Goal: Communication & Community: Answer question/provide support

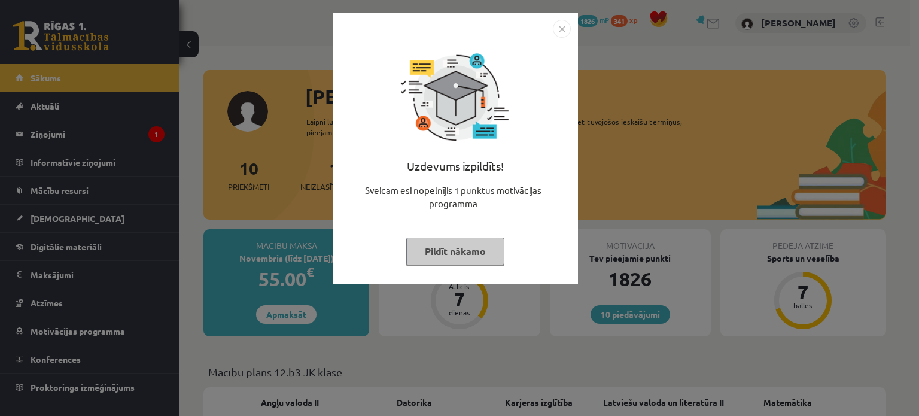
click at [431, 263] on button "Pildīt nākamo" at bounding box center [455, 251] width 98 height 28
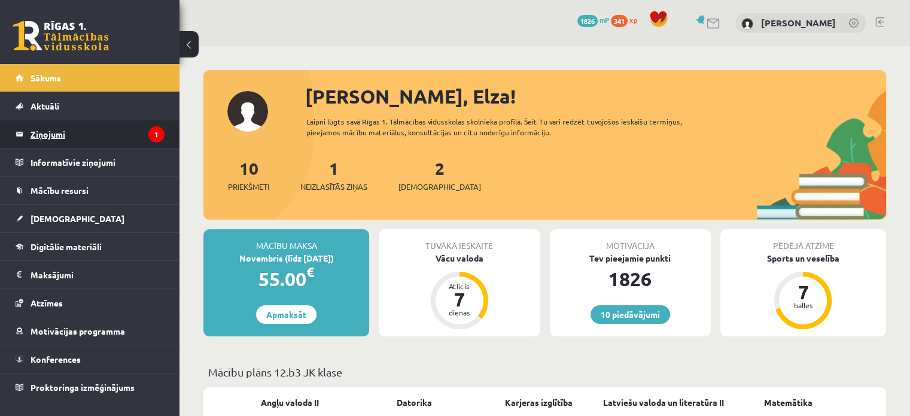
click at [114, 123] on legend "Ziņojumi 1" at bounding box center [98, 134] width 134 height 28
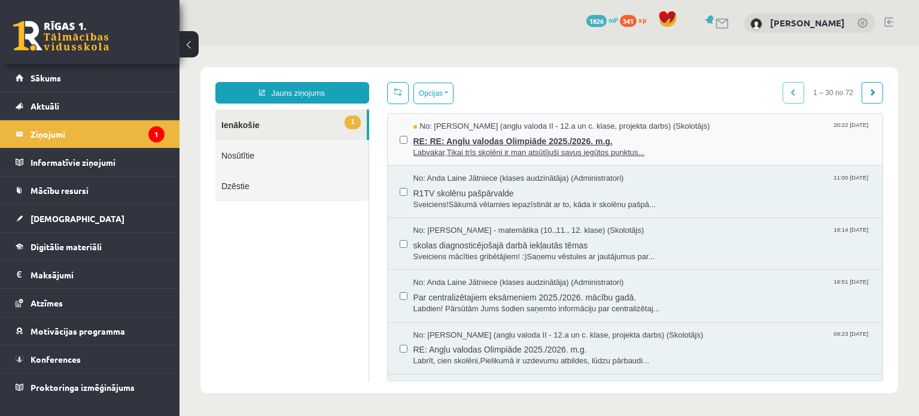
click at [473, 149] on span "Labvakar,Tikai trīs skolēni ir man atsūtījuši savus iegūtos punktus..." at bounding box center [642, 152] width 458 height 11
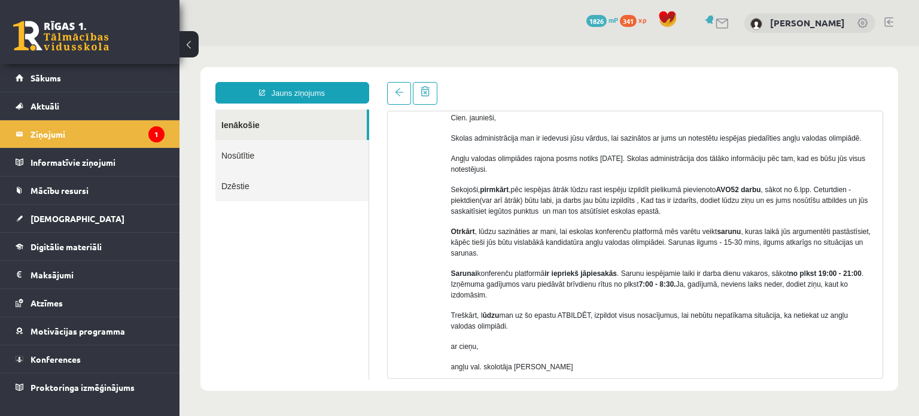
scroll to position [424, 0]
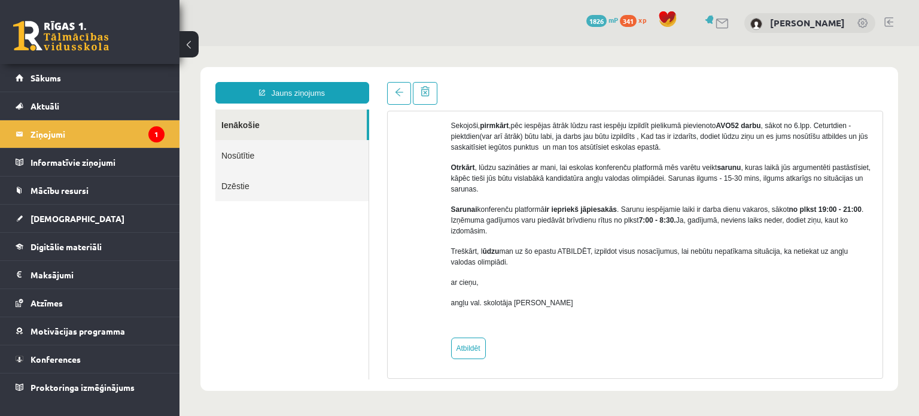
click at [485, 357] on div "No: Katrīne Laizāne (angļu valoda II - 12.a un c. klase, projekta darbs) (Skolo…" at bounding box center [662, 50] width 423 height 618
click at [471, 350] on link "Atbildēt" at bounding box center [468, 348] width 35 height 22
type input "**********"
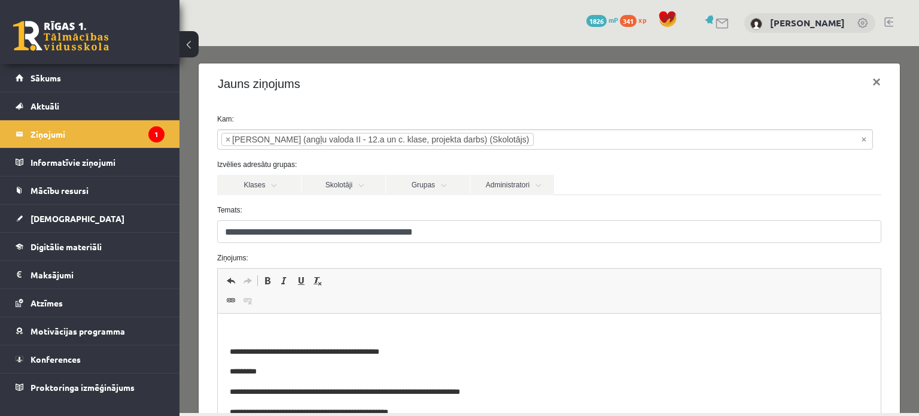
click at [446, 330] on p "Bagātinātā teksta redaktors, wiswyg-editor-47433823169480-1760036125-637" at bounding box center [548, 331] width 639 height 13
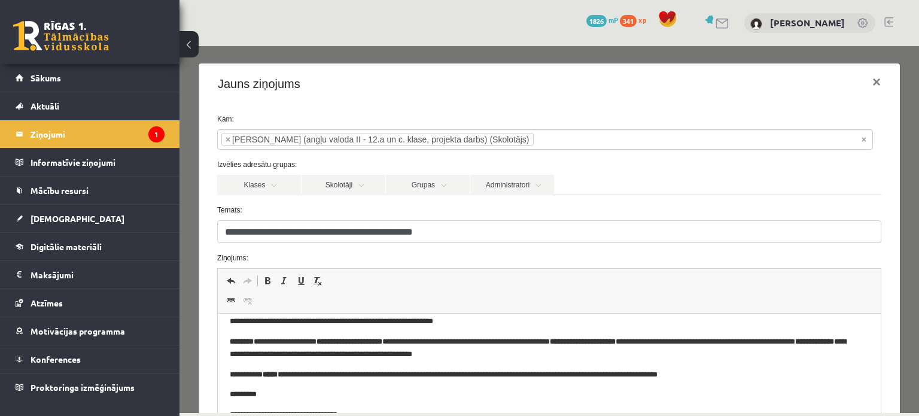
scroll to position [160, 0]
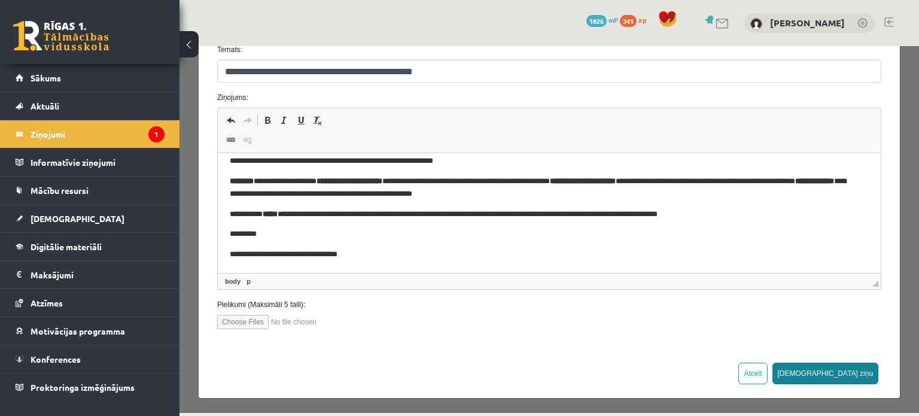
click at [849, 374] on button "Sūtīt ziņu" at bounding box center [825, 374] width 106 height 22
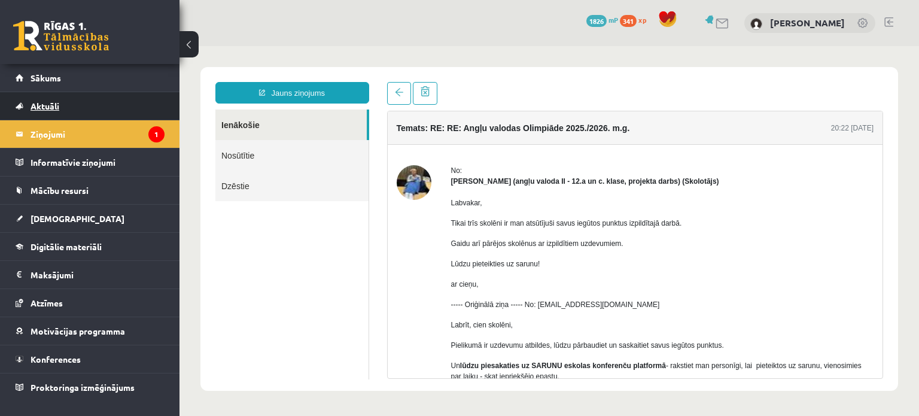
scroll to position [0, 0]
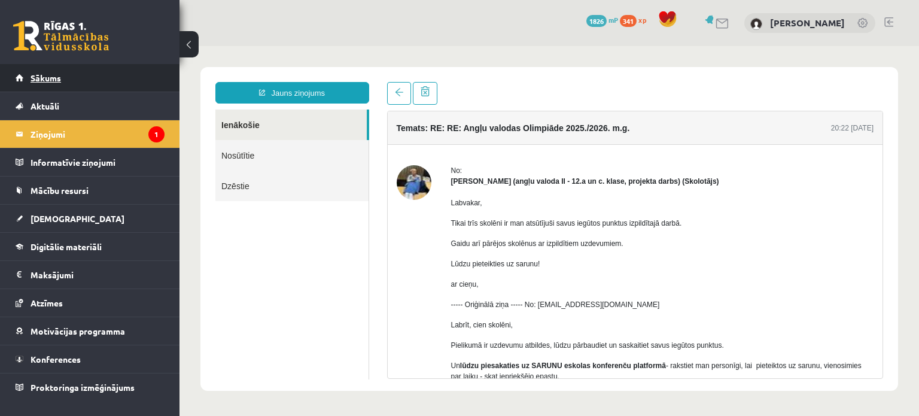
click at [81, 75] on link "Sākums" at bounding box center [90, 78] width 149 height 28
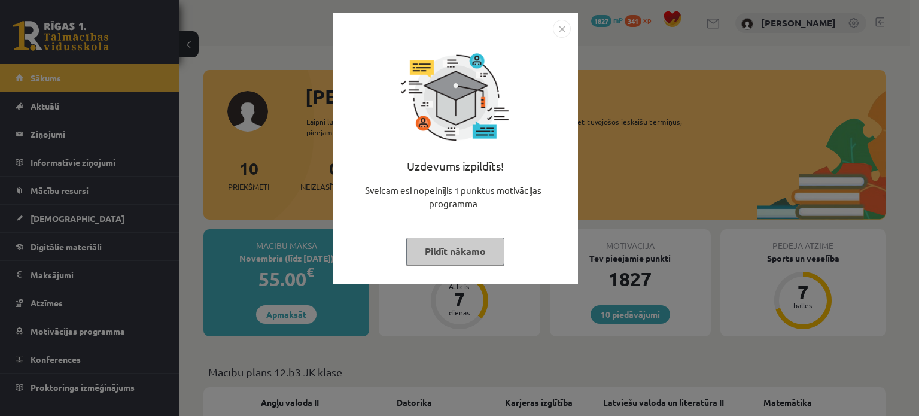
click at [441, 251] on button "Pildīt nākamo" at bounding box center [455, 251] width 98 height 28
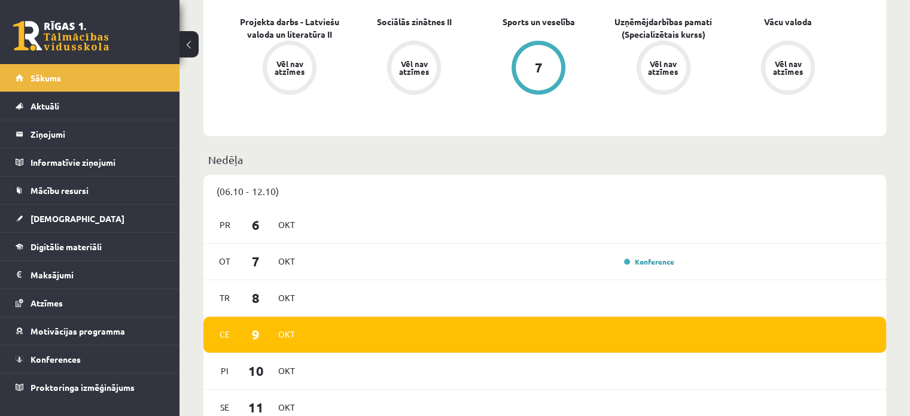
scroll to position [444, 0]
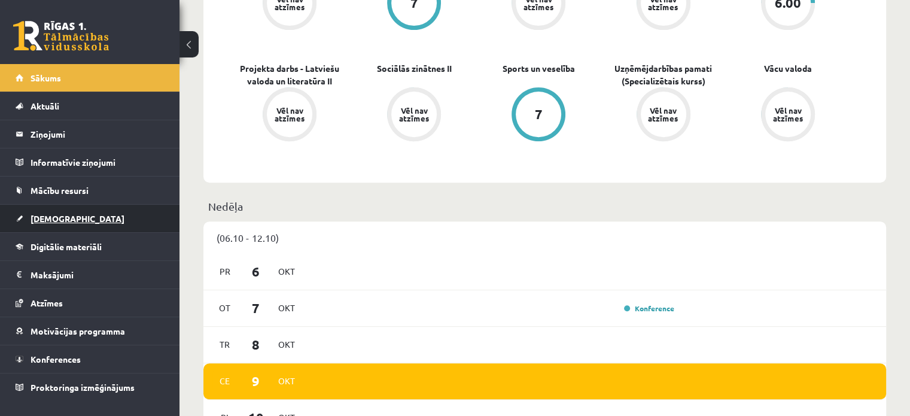
click at [100, 222] on link "[DEMOGRAPHIC_DATA]" at bounding box center [90, 219] width 149 height 28
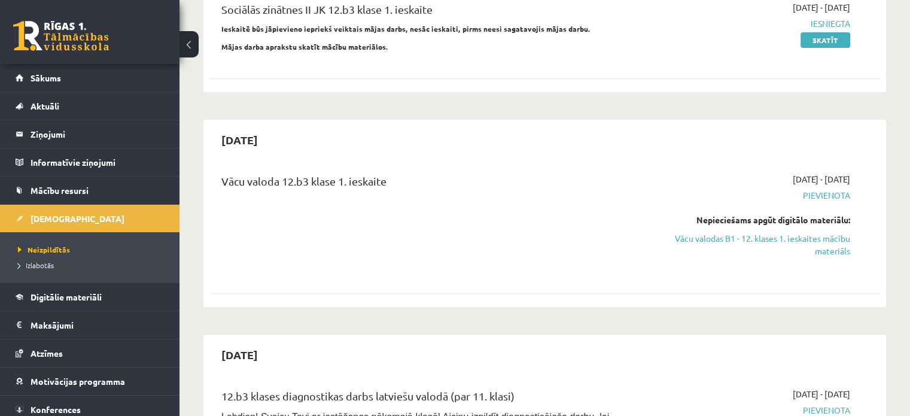
scroll to position [306, 0]
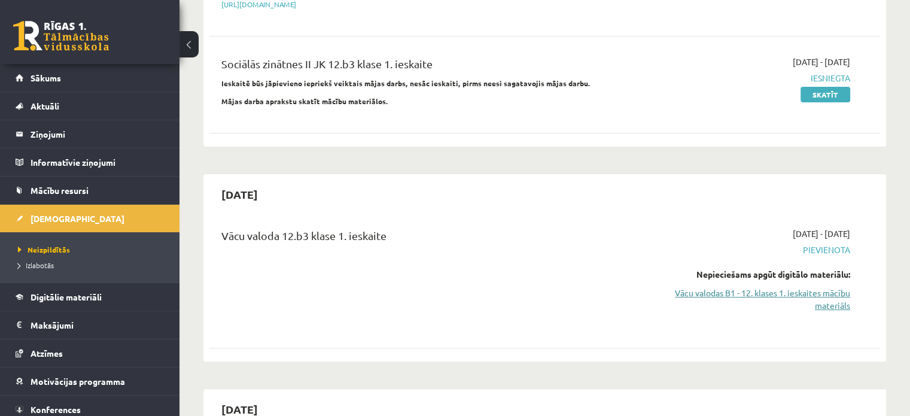
click at [751, 287] on link "Vācu valodas B1 - 12. klases 1. ieskaites mācību materiāls" at bounding box center [751, 299] width 197 height 25
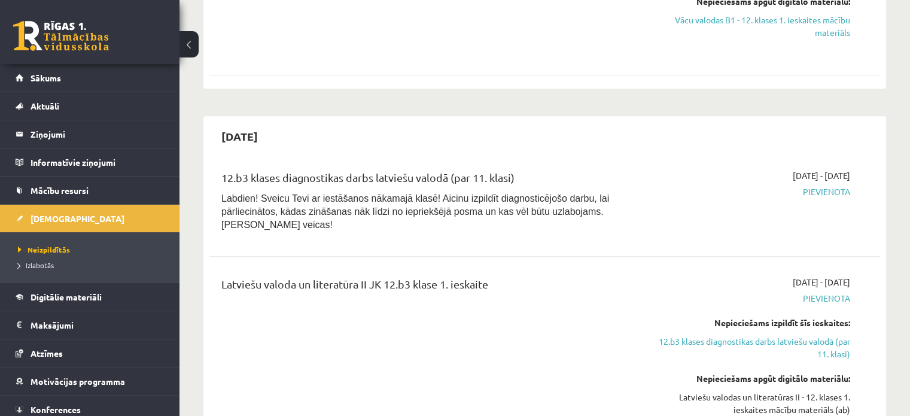
scroll to position [579, 0]
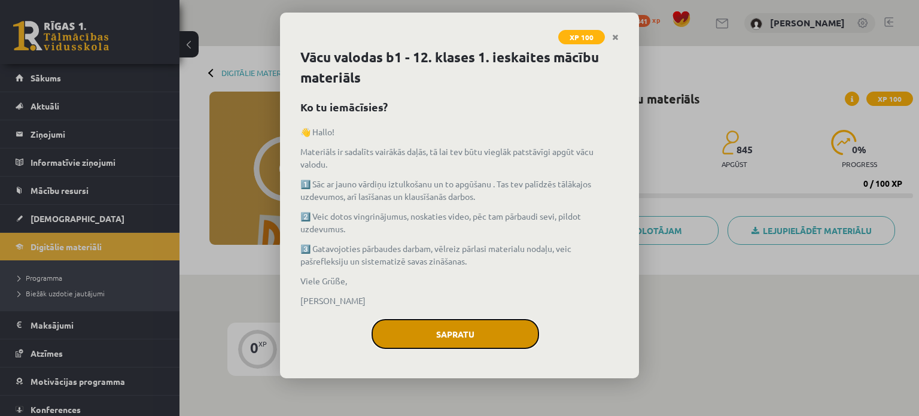
click at [477, 331] on button "Sapratu" at bounding box center [455, 334] width 168 height 30
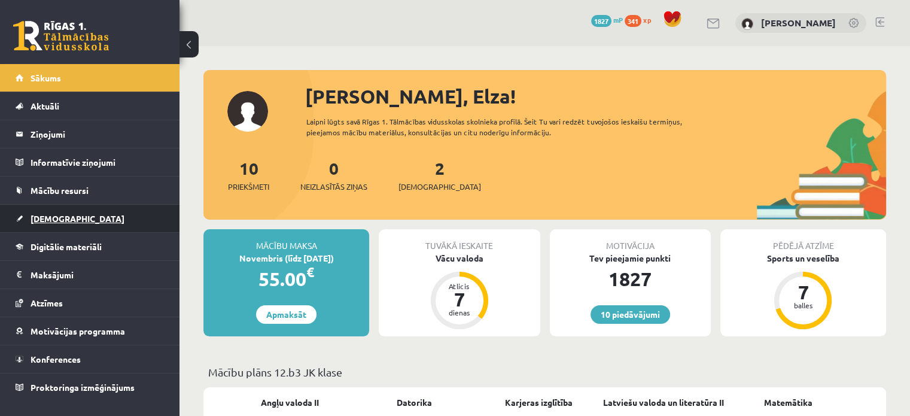
click at [110, 222] on link "[DEMOGRAPHIC_DATA]" at bounding box center [90, 219] width 149 height 28
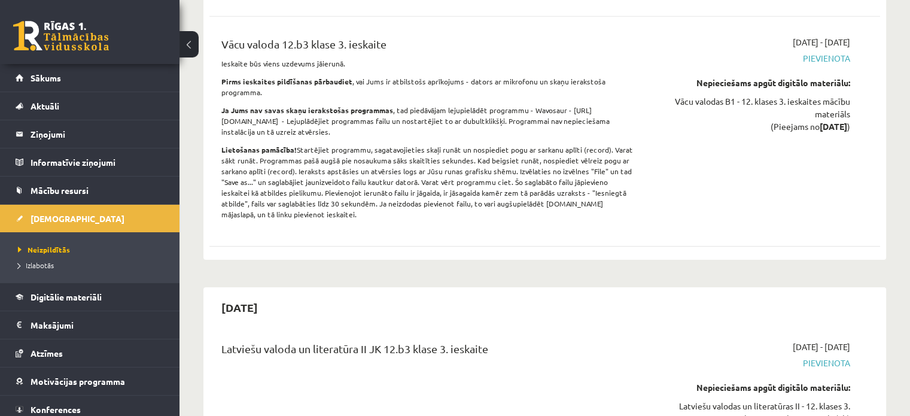
scroll to position [3848, 0]
